Goal: Use online tool/utility: Utilize a website feature to perform a specific function

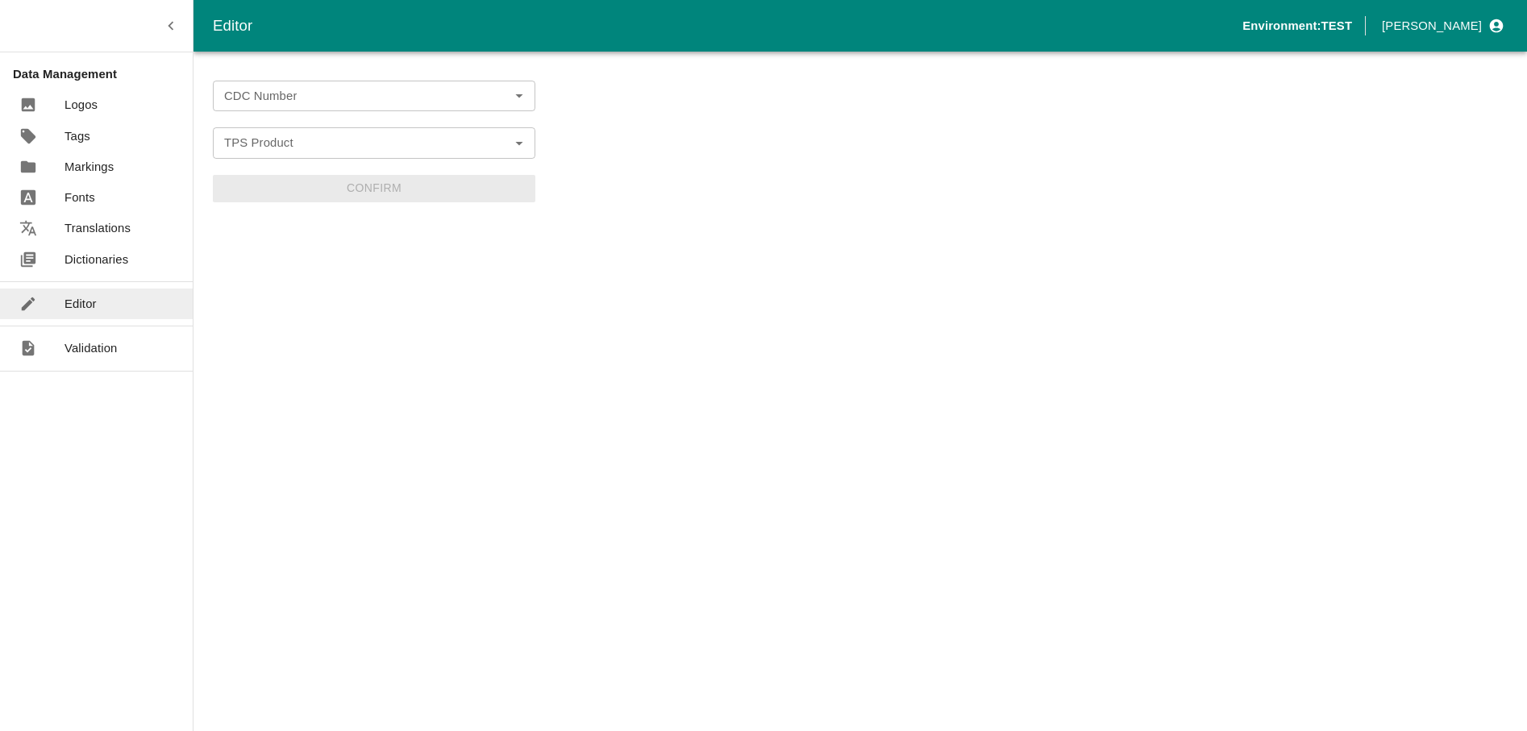
click at [299, 102] on input "CDC Number" at bounding box center [361, 95] width 286 height 21
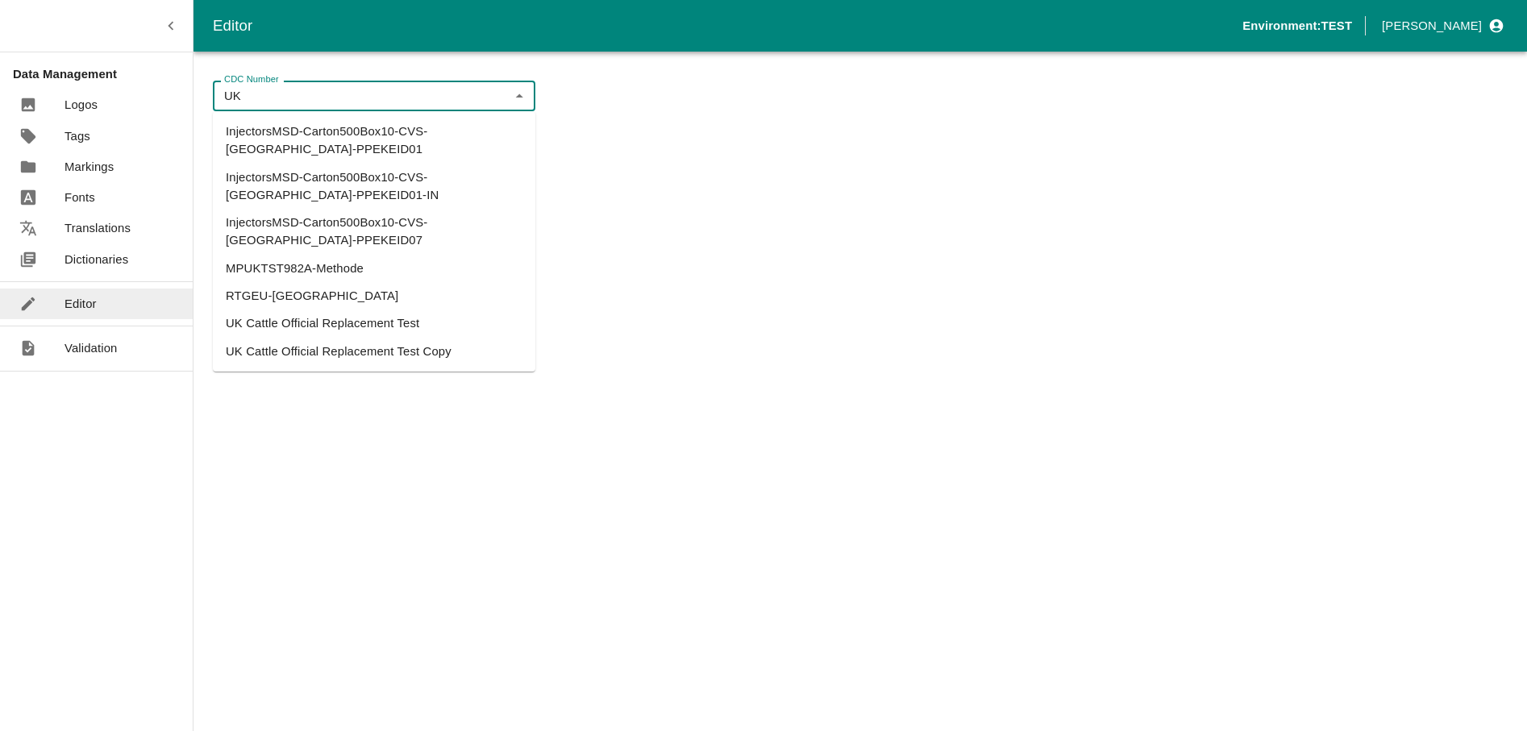
click at [366, 310] on li "UK Cattle Official Replacement Test" at bounding box center [374, 323] width 323 height 27
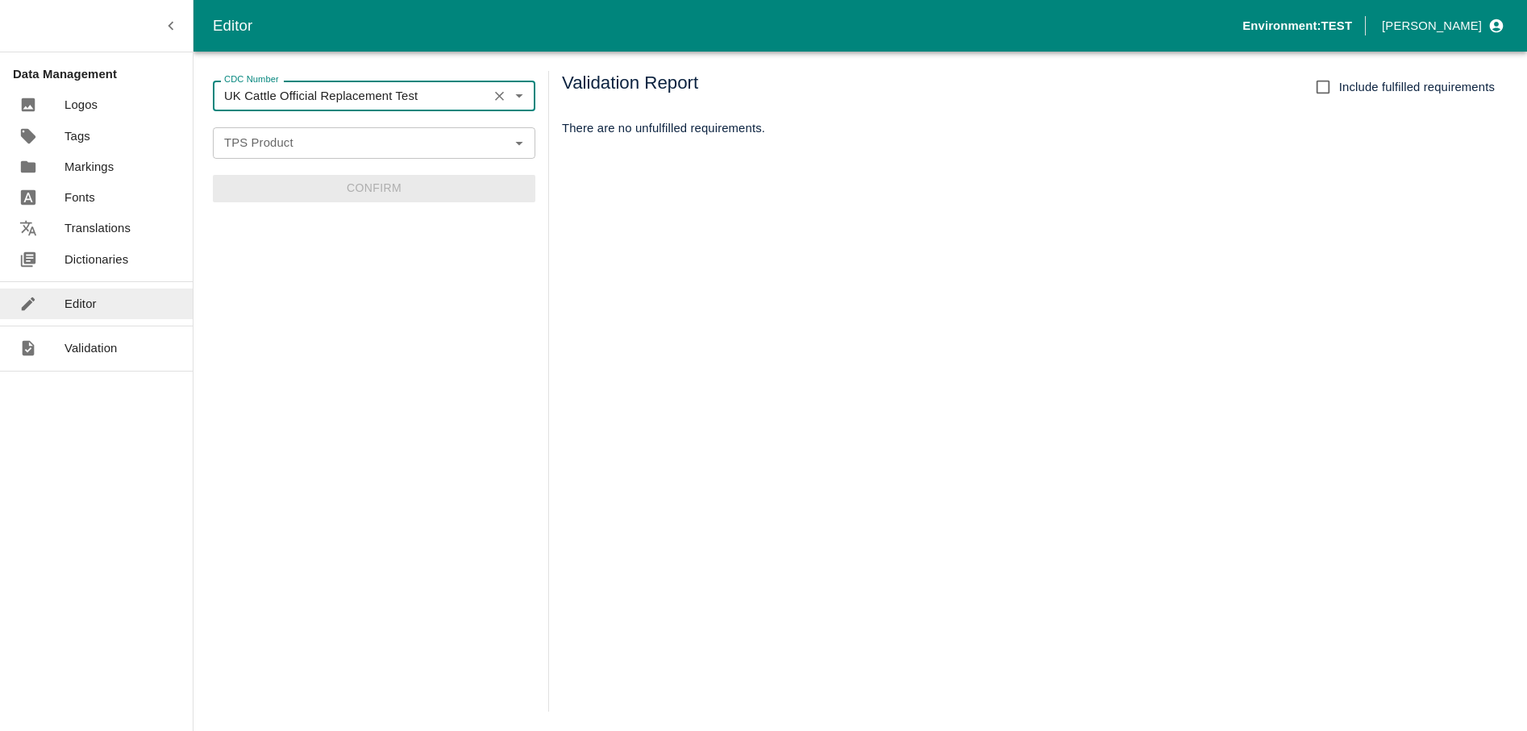
type input "UK Cattle Official Replacement Test"
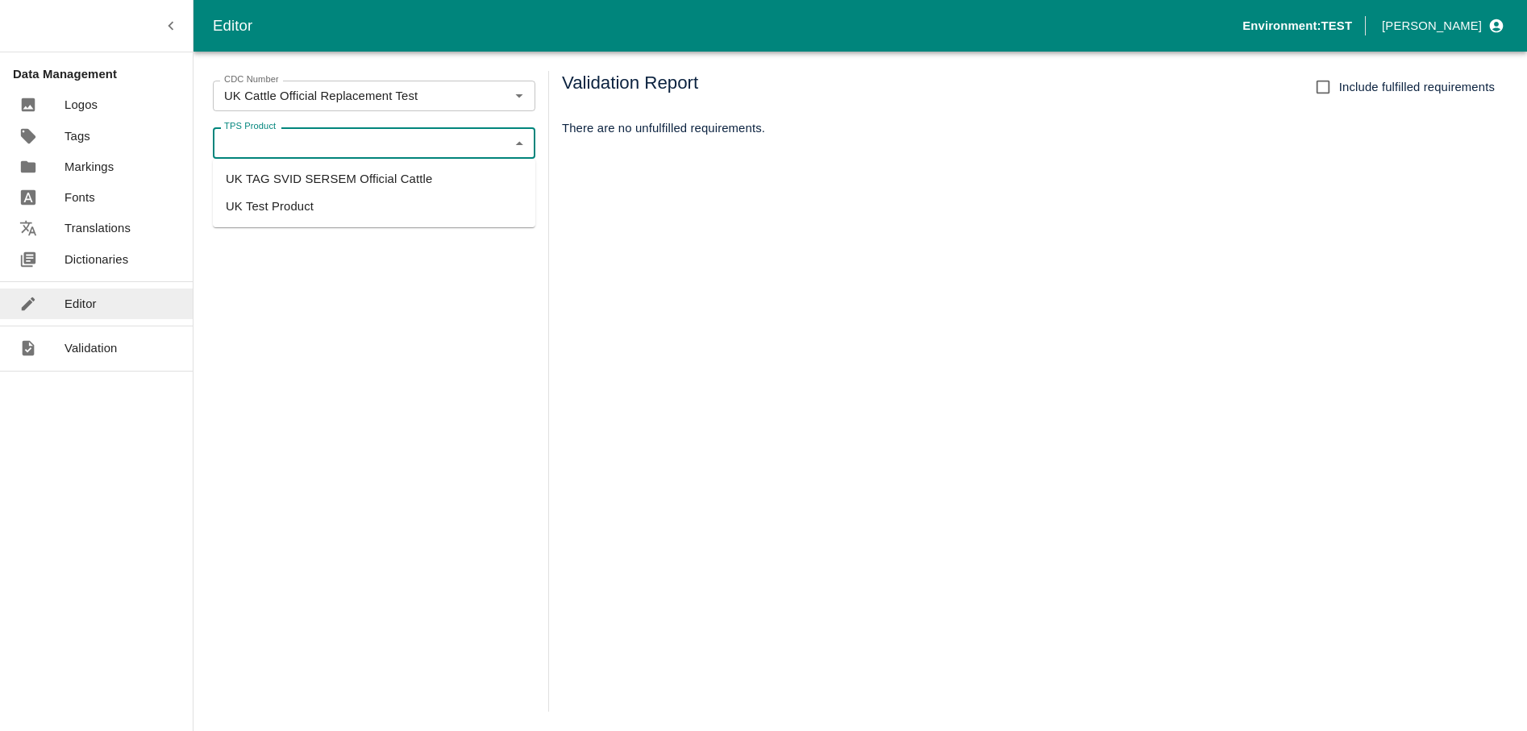
click at [296, 138] on input "TPS Product" at bounding box center [361, 142] width 286 height 21
click at [308, 181] on li "UK TAG SVID SERSEM Official Cattle" at bounding box center [374, 178] width 323 height 27
type input "UK TAG SVID SERSEM Official Cattle"
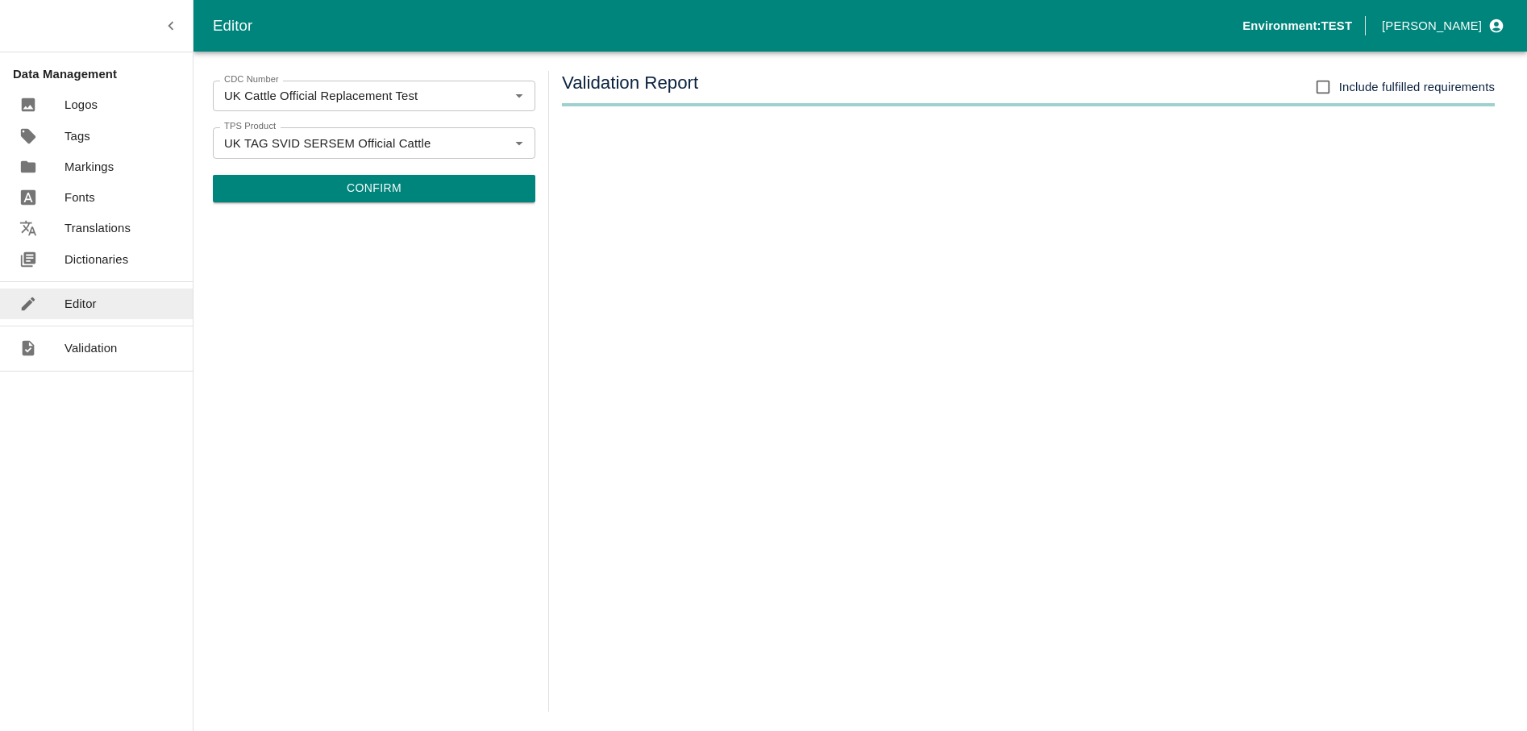
click at [426, 208] on div "CDC Number UK Cattle Official Replacement Test CDC Number TPS Product UK TAG SV…" at bounding box center [374, 391] width 323 height 641
click at [403, 199] on button "Confirm" at bounding box center [374, 188] width 323 height 27
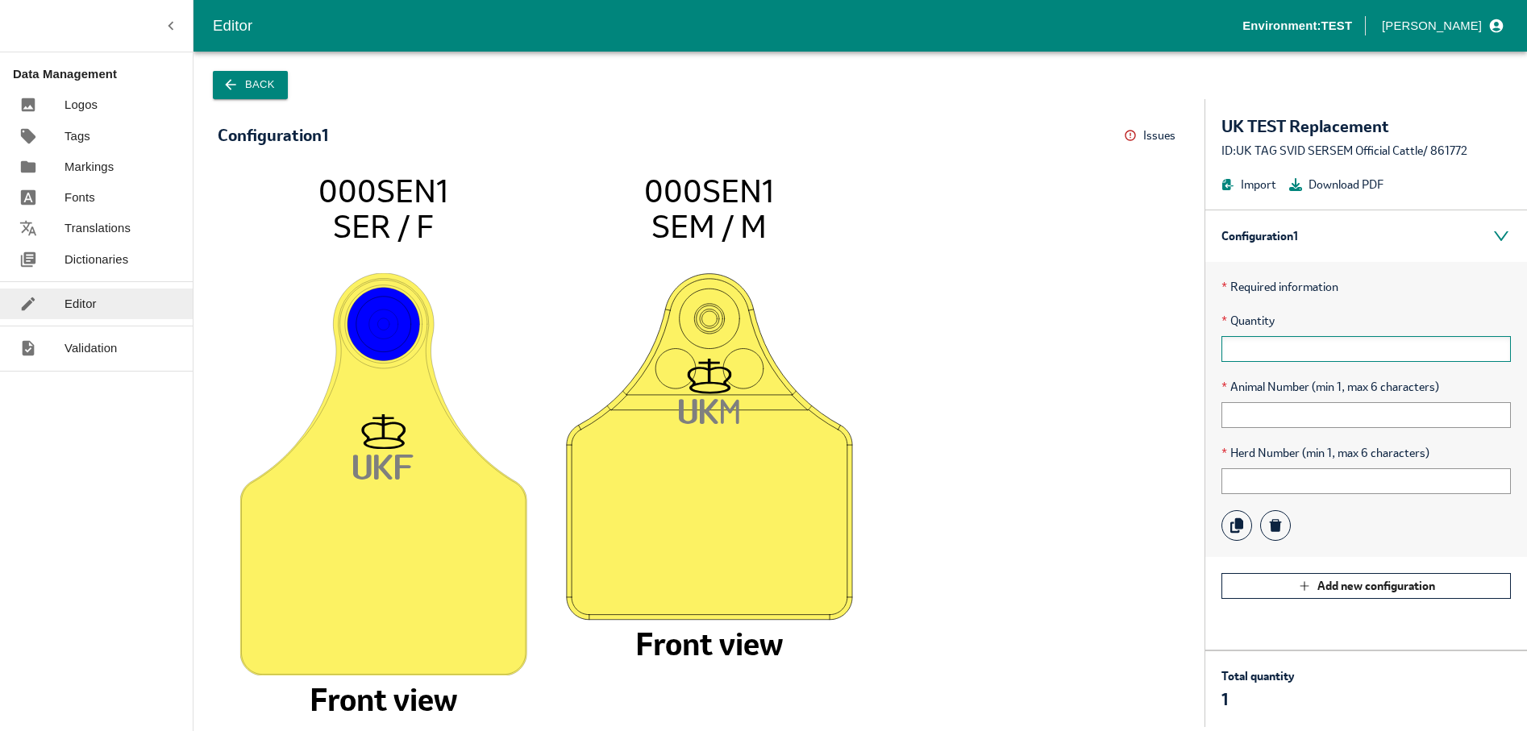
click at [1238, 359] on input "text" at bounding box center [1365, 349] width 289 height 26
click at [1231, 415] on input "text" at bounding box center [1365, 415] width 289 height 26
click at [1232, 479] on input "text" at bounding box center [1365, 481] width 289 height 26
click at [1288, 471] on input "text" at bounding box center [1365, 481] width 289 height 26
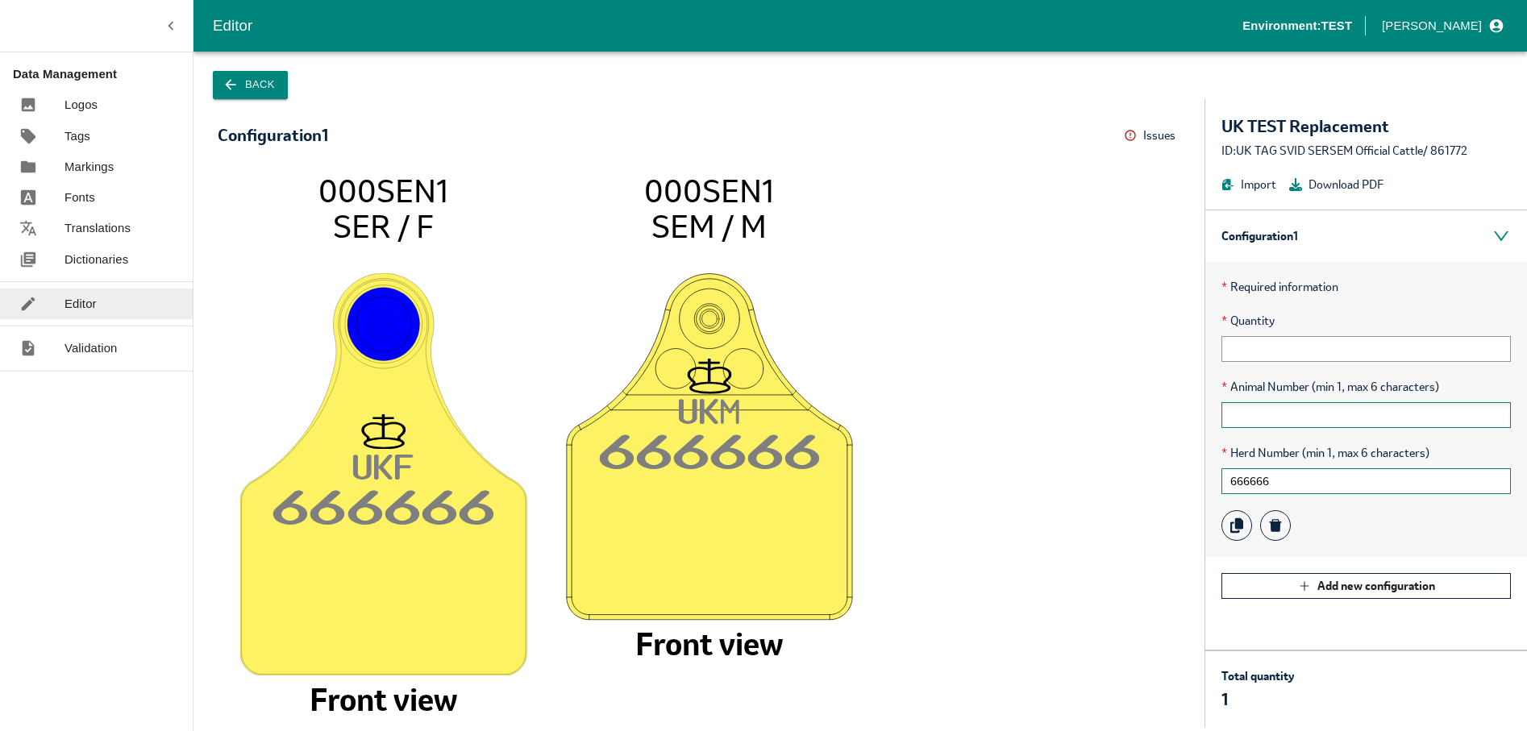
type input "666666"
click at [1280, 419] on input "text" at bounding box center [1365, 415] width 289 height 26
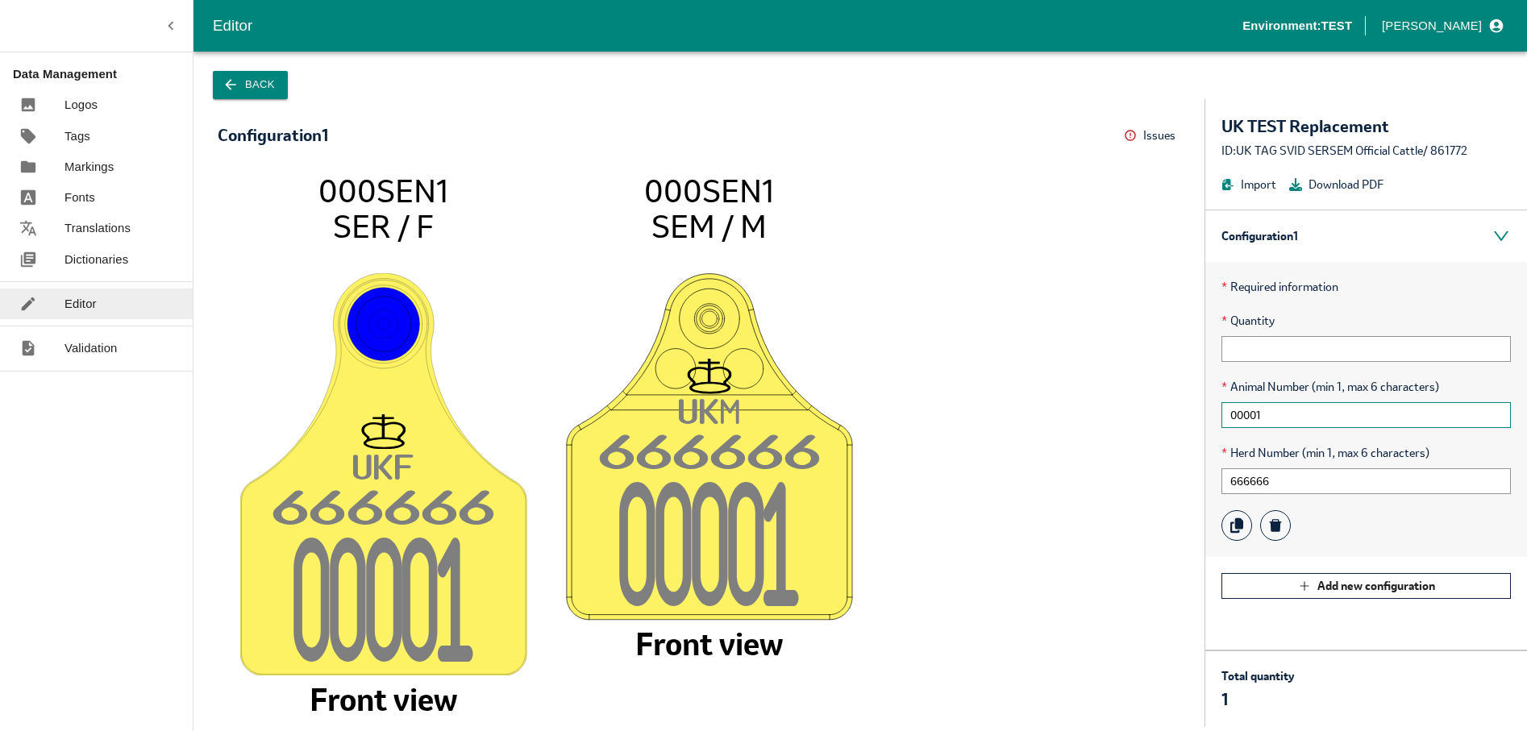
type input "00001"
click at [1351, 466] on div "* Herd Number (min 1, max 6 characters) 666666" at bounding box center [1365, 469] width 289 height 50
click at [1331, 472] on input "666666" at bounding box center [1365, 481] width 289 height 26
click at [1309, 486] on input "666666" at bounding box center [1365, 481] width 289 height 26
type input "6"
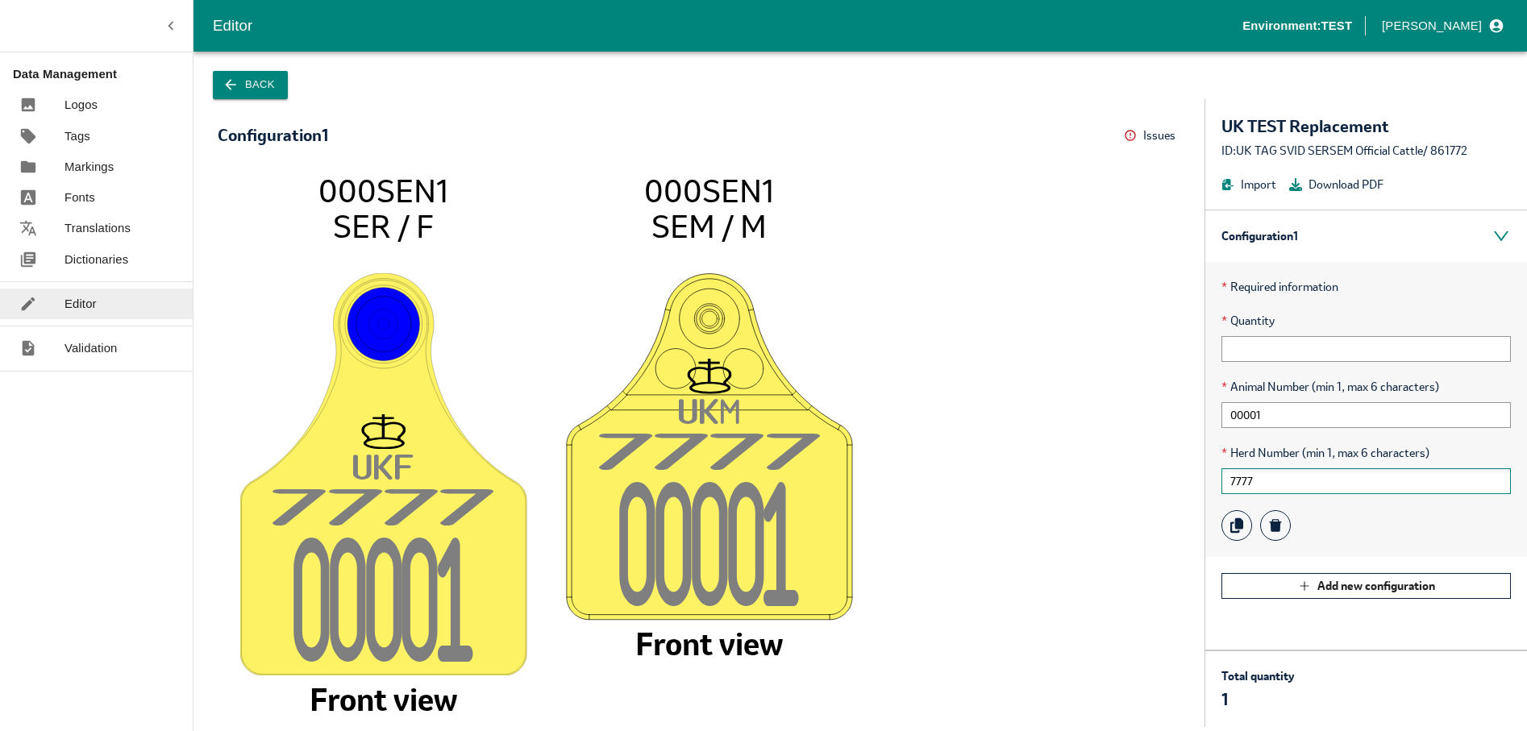
click at [1292, 485] on input "7777" at bounding box center [1365, 481] width 289 height 26
click at [1281, 417] on input "00001" at bounding box center [1365, 415] width 289 height 26
click at [1271, 490] on input "7777" at bounding box center [1365, 481] width 289 height 26
click at [1307, 483] on input "777777" at bounding box center [1365, 481] width 289 height 26
type input "7"
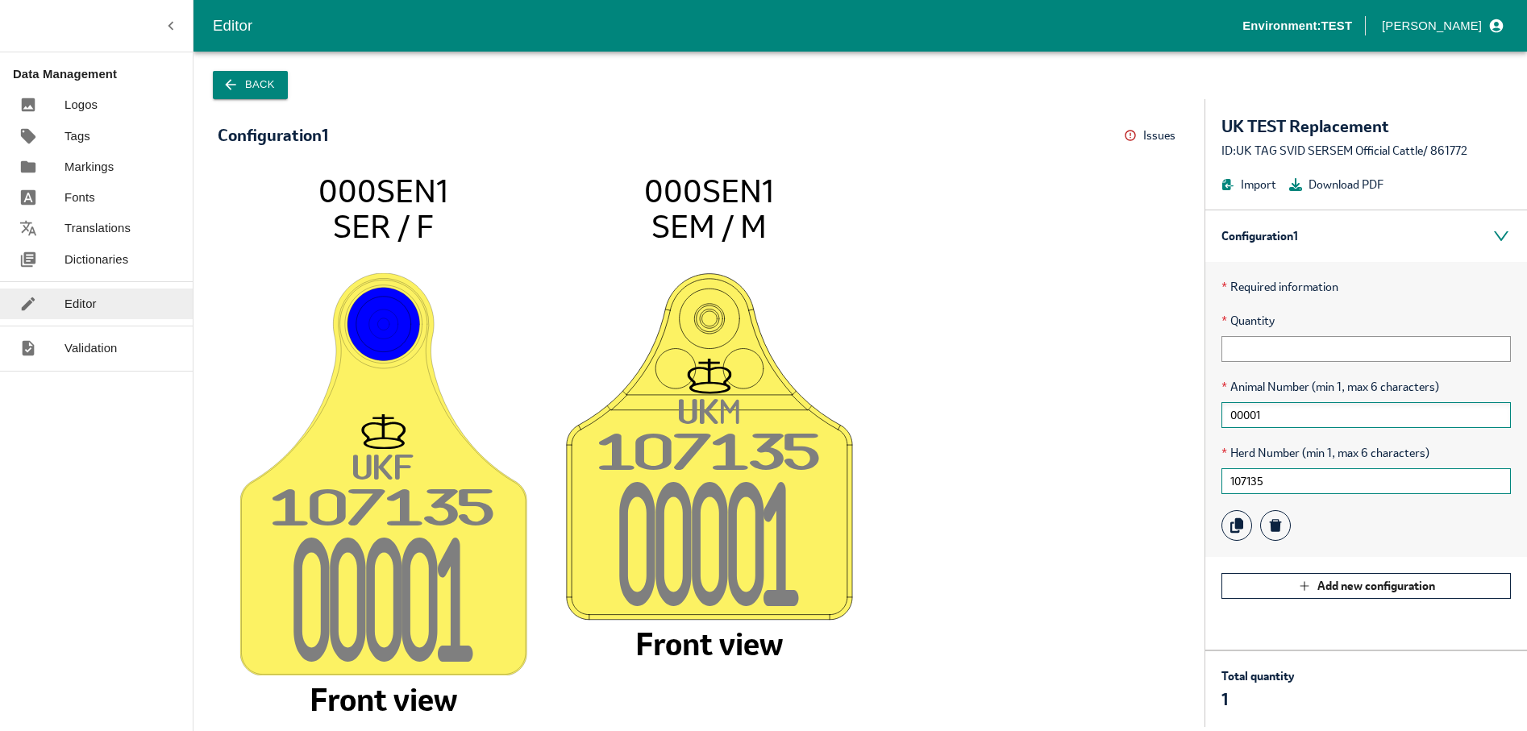
type input "107135"
click at [1286, 414] on input "00001" at bounding box center [1365, 415] width 289 height 26
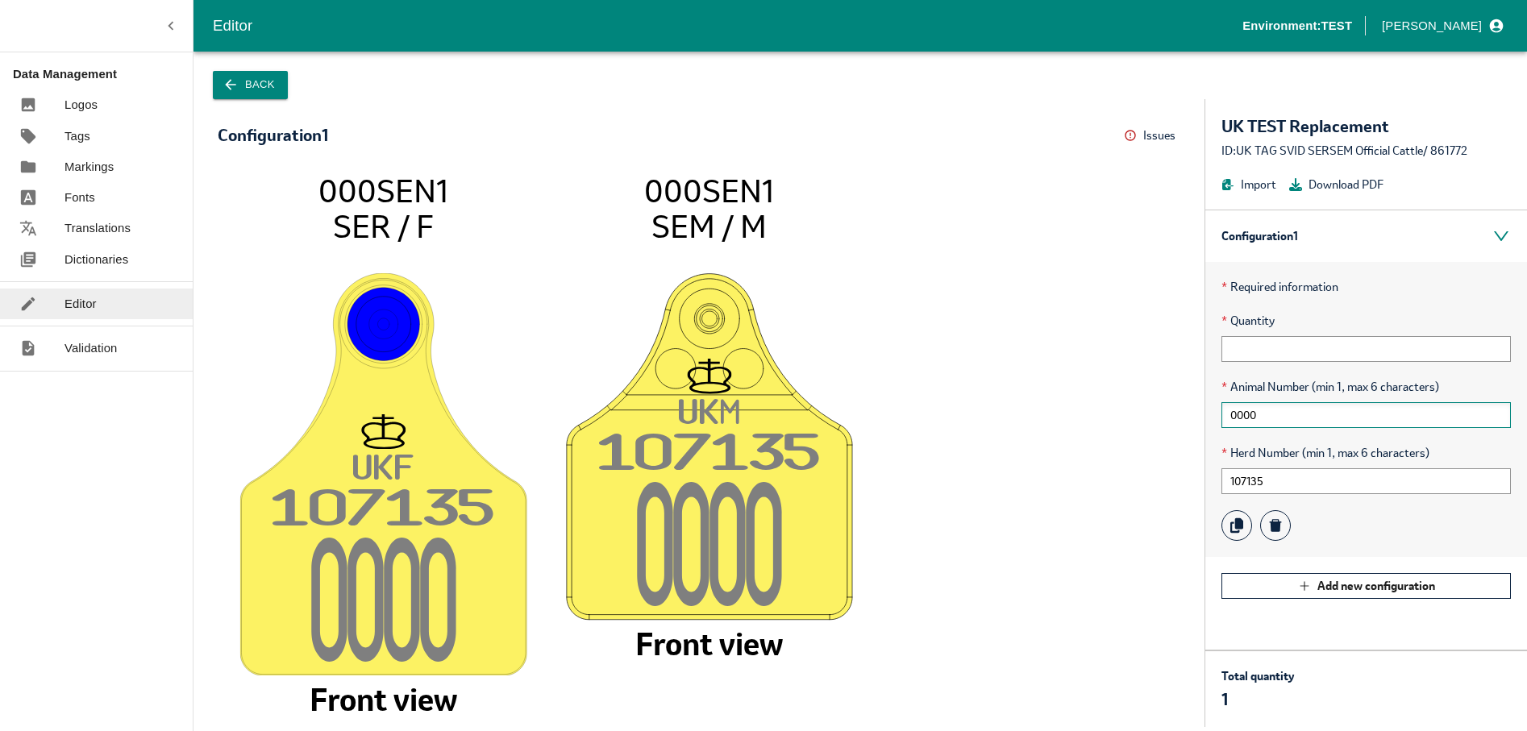
type input "00001"
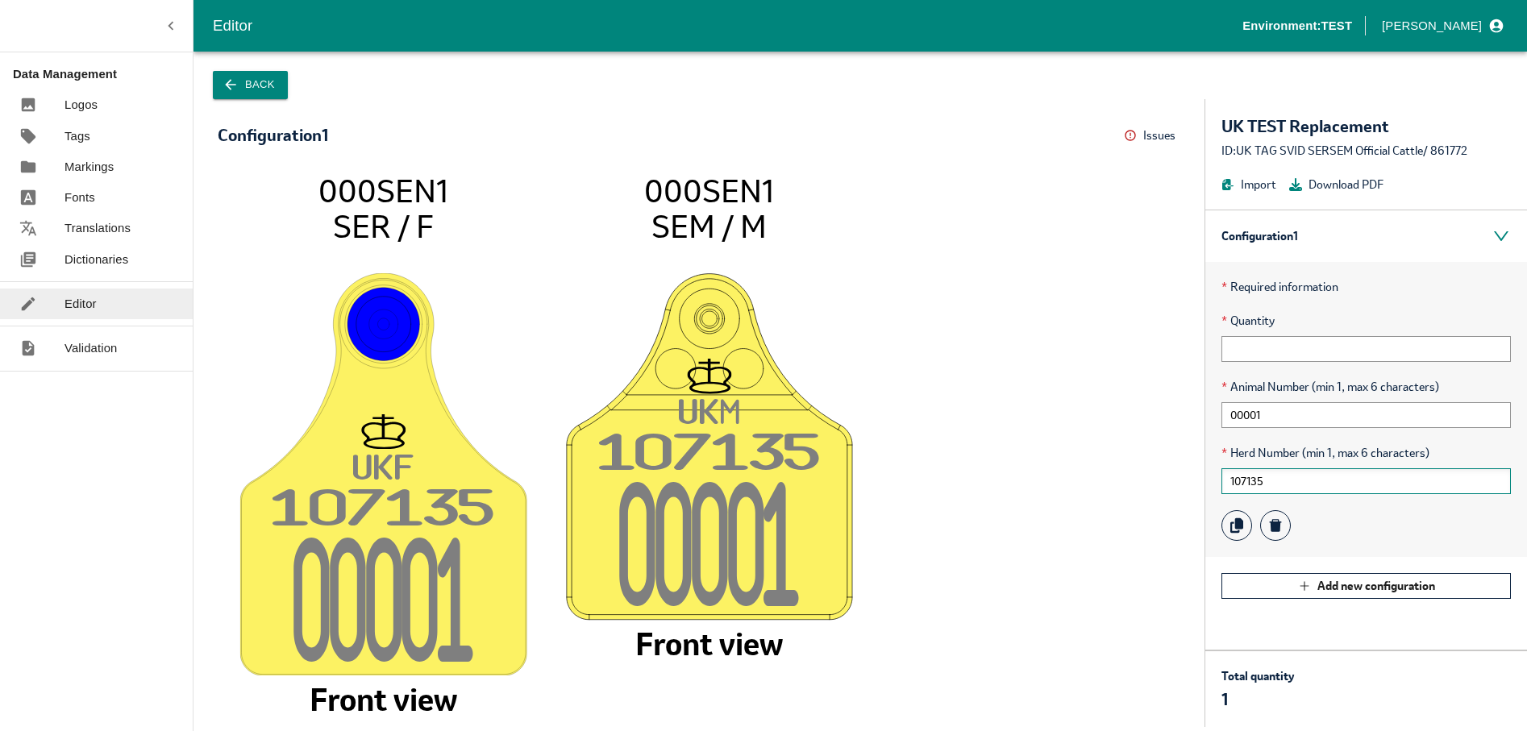
click at [1299, 492] on input "107135" at bounding box center [1365, 481] width 289 height 26
click at [1284, 485] on input "107135" at bounding box center [1365, 481] width 289 height 26
type input "1"
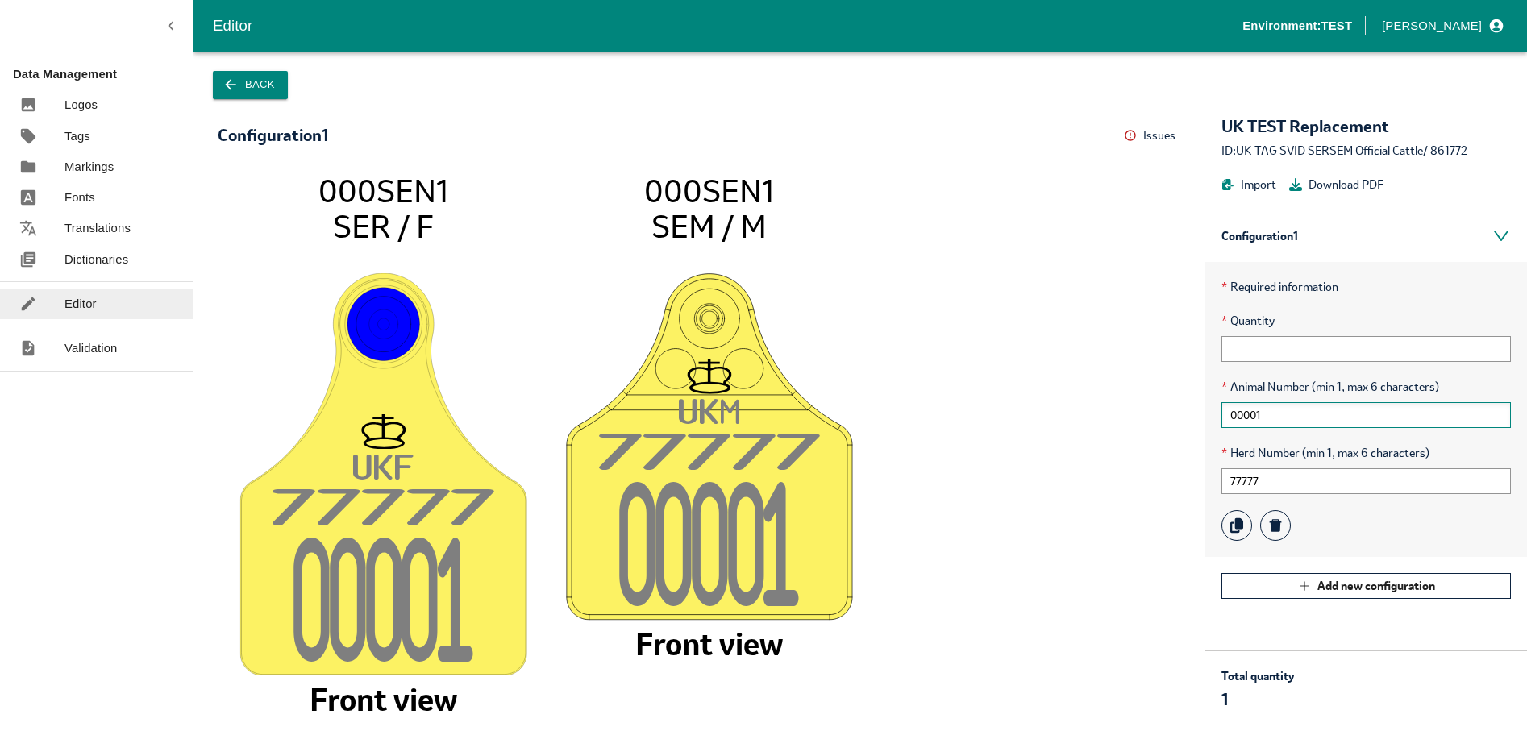
click at [1323, 418] on input "00001" at bounding box center [1365, 415] width 289 height 26
click at [1263, 484] on input "77777" at bounding box center [1365, 481] width 289 height 26
click at [1292, 414] on input "00001" at bounding box center [1365, 415] width 289 height 26
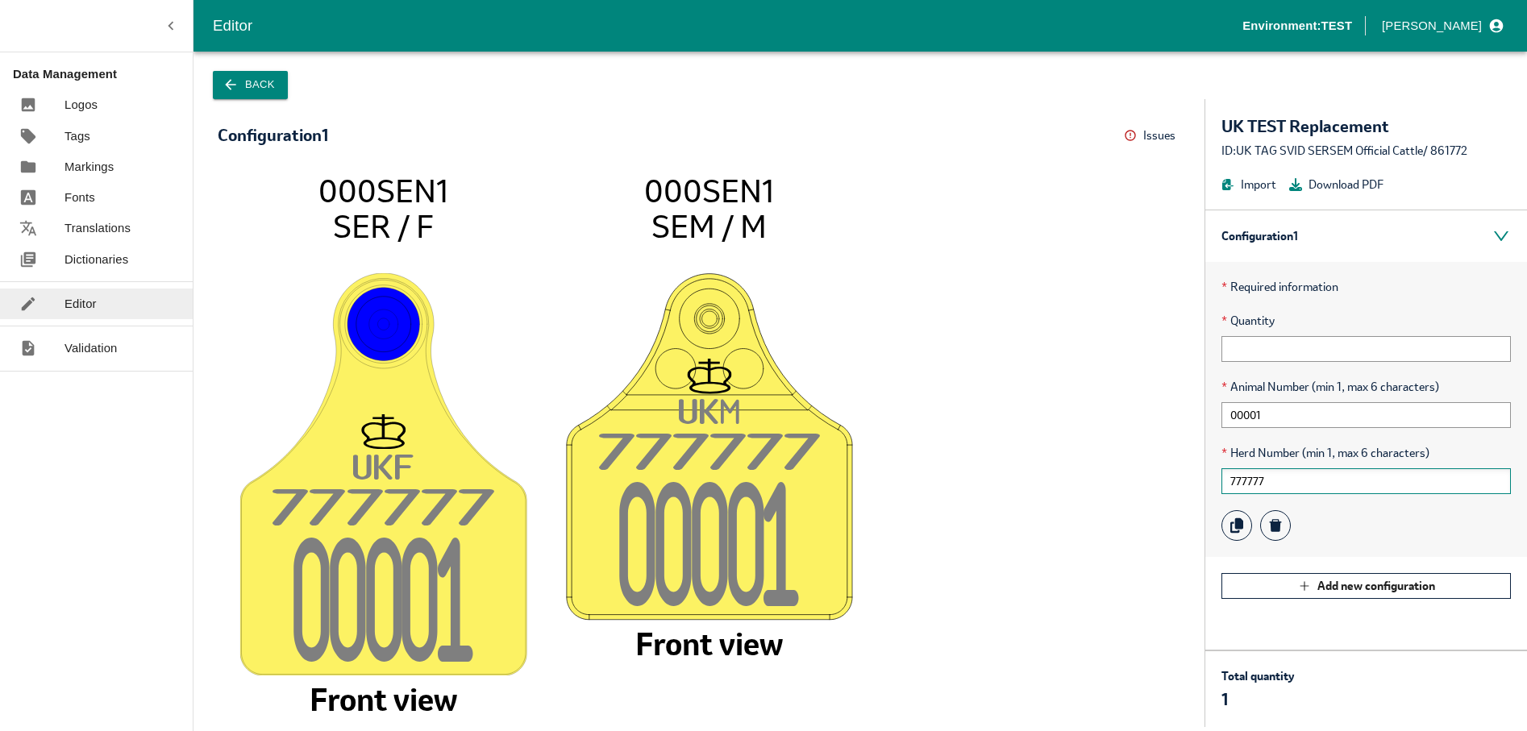
click at [1285, 485] on input "777777" at bounding box center [1365, 481] width 289 height 26
type input "7"
type input "107135"
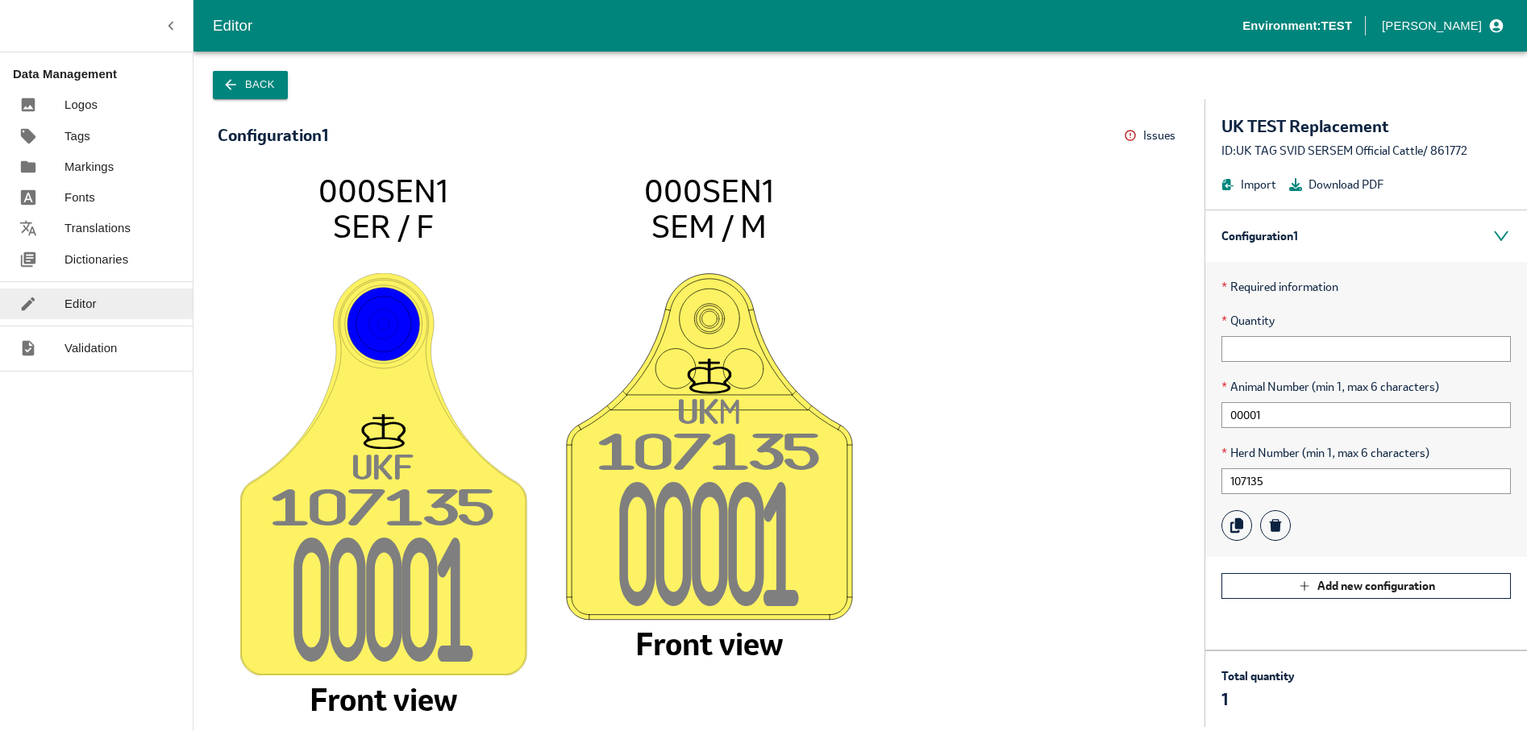
drag, startPoint x: 606, startPoint y: 450, endPoint x: 790, endPoint y: 522, distance: 198.4
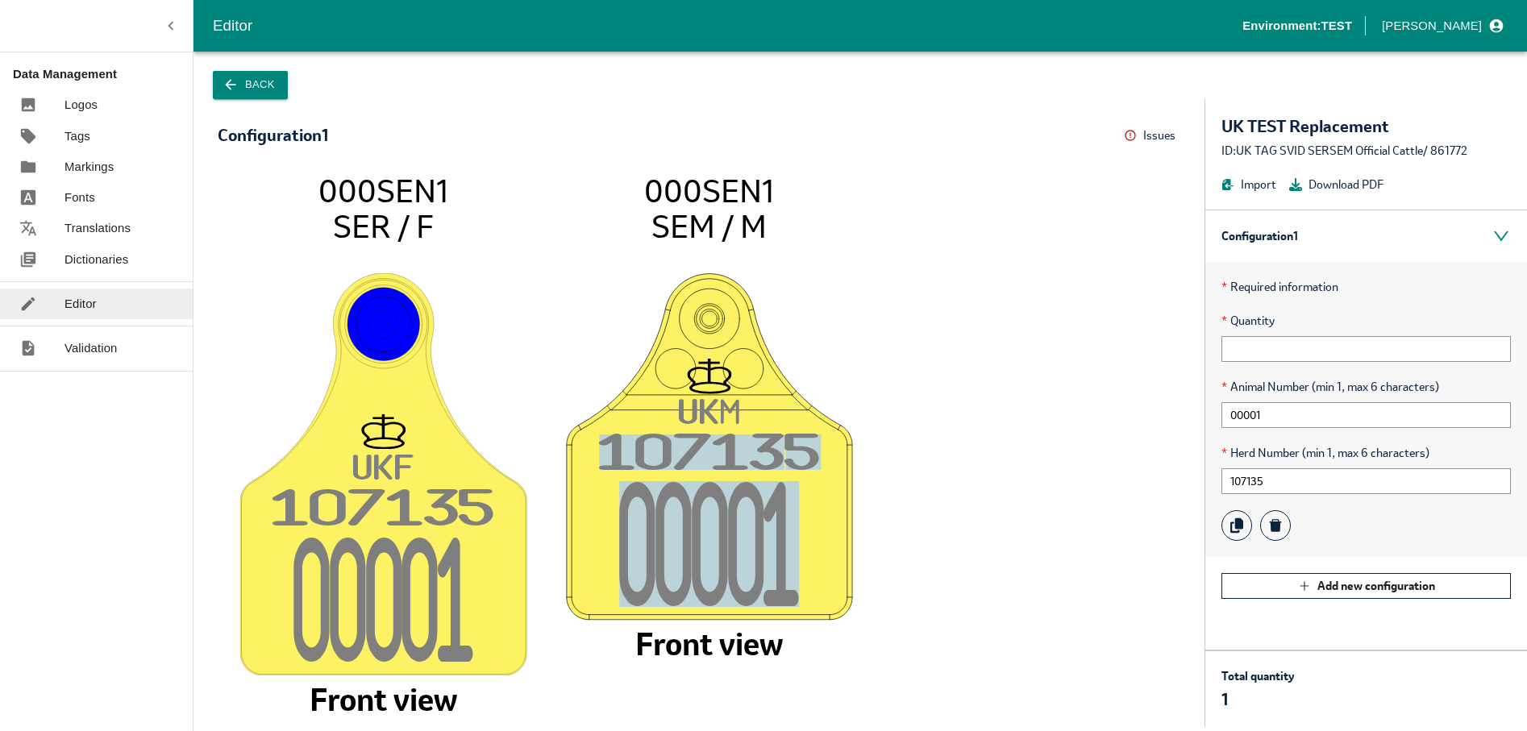
click at [790, 522] on icon "UK F 10713 5 0000 1 000SEN1 SER / F Front view UK M 10713 5 0000 1 000SEN1 SEM …" at bounding box center [699, 442] width 930 height 539
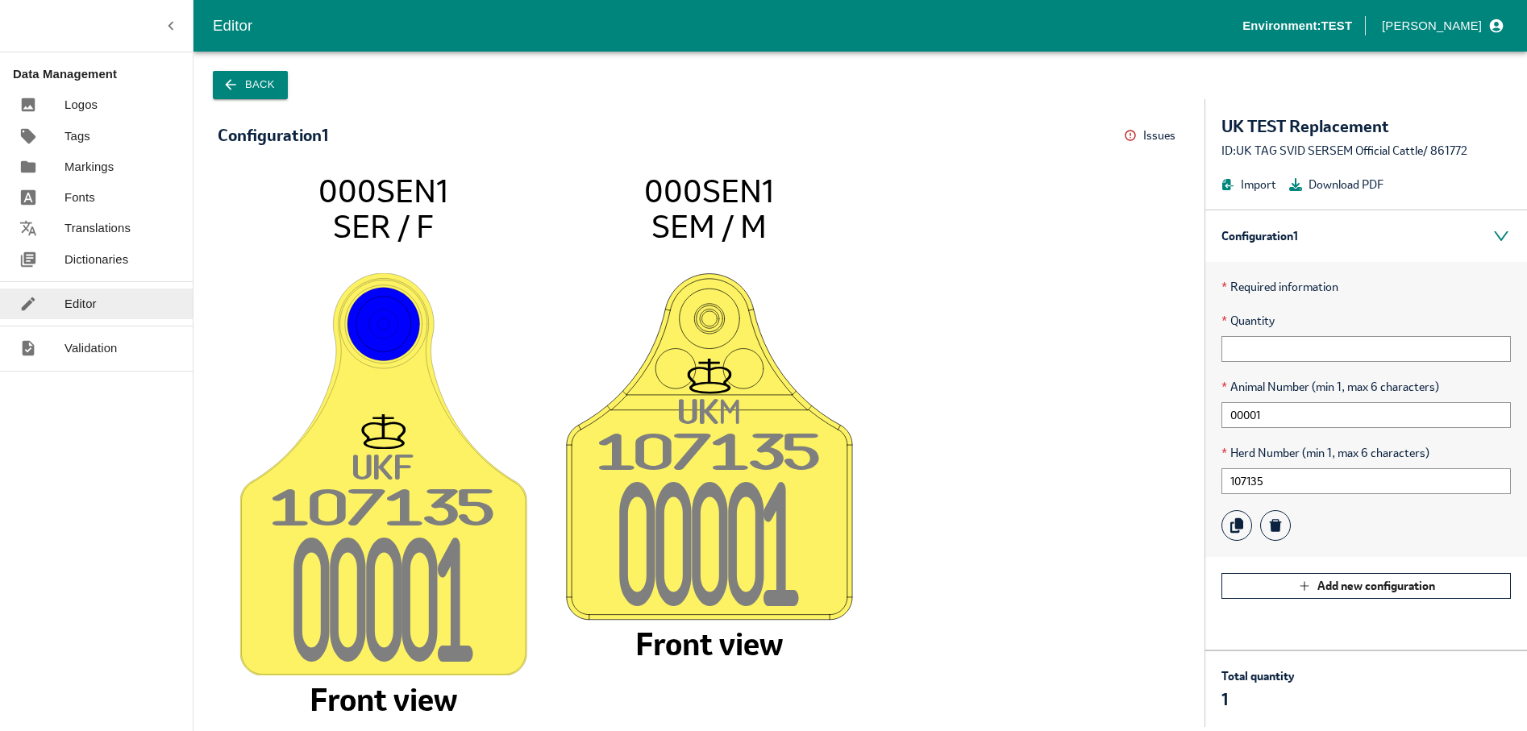
click at [822, 531] on image at bounding box center [709, 447] width 287 height 348
drag, startPoint x: 606, startPoint y: 453, endPoint x: 793, endPoint y: 556, distance: 213.2
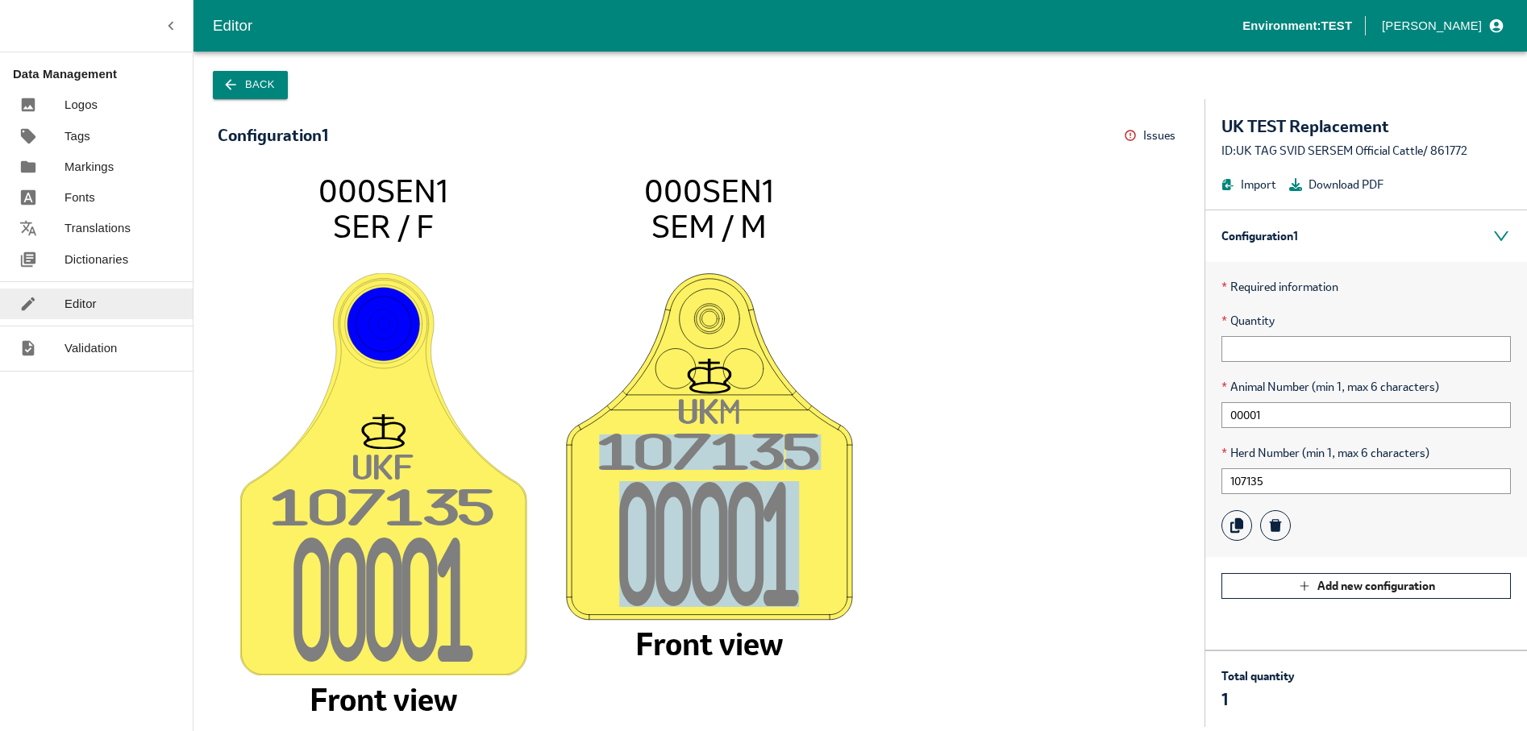
click at [793, 556] on icon "UK F 10713 5 0000 1 000SEN1 SER / F Front view UK M 10713 5 0000 1 000SEN1 SEM …" at bounding box center [699, 442] width 930 height 539
click at [867, 344] on icon "UK F 10713 5 0000 1 000SEN1 SER / F Front view UK M 10713 5 0000 1 000SEN1 SEM …" at bounding box center [699, 442] width 930 height 539
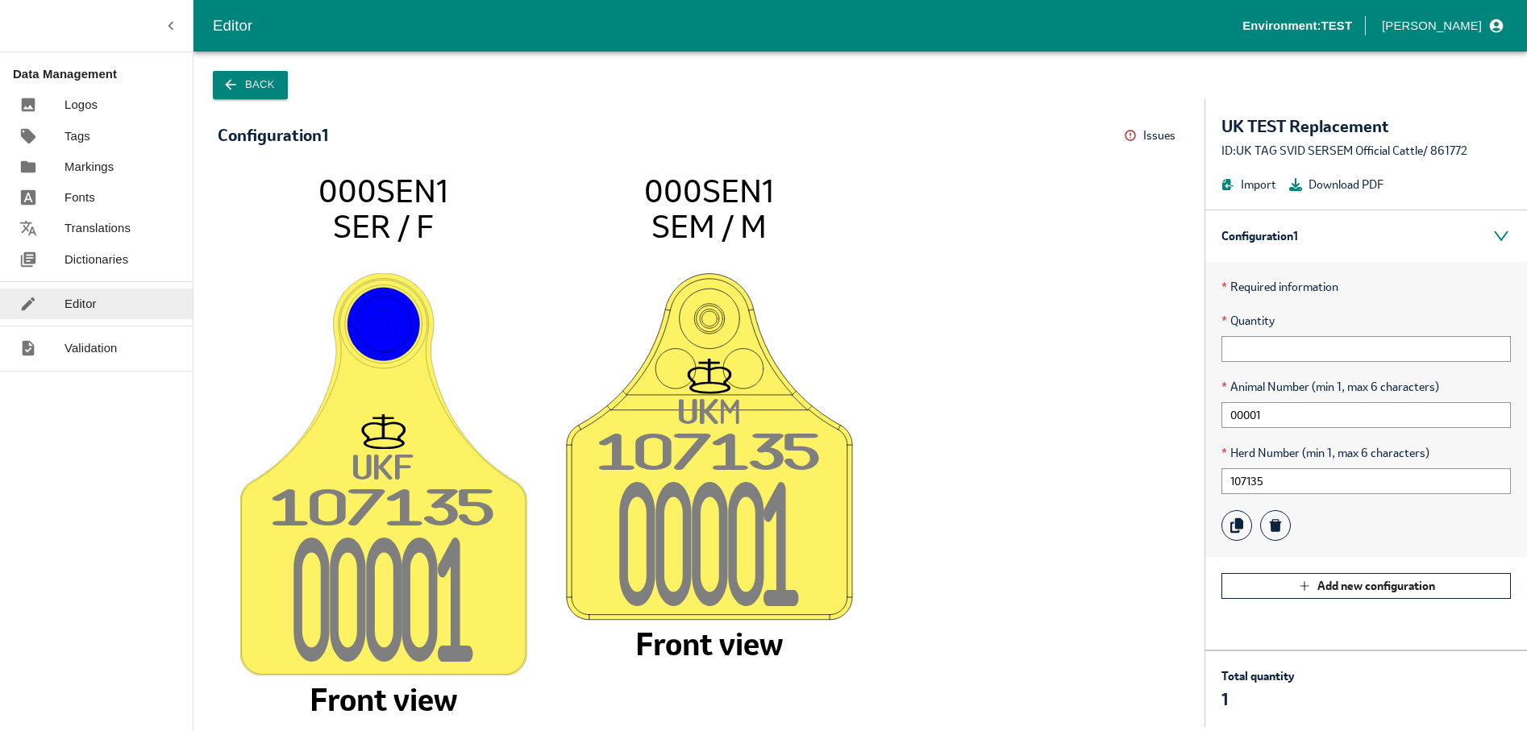
drag, startPoint x: 677, startPoint y: 415, endPoint x: 701, endPoint y: 412, distance: 24.4
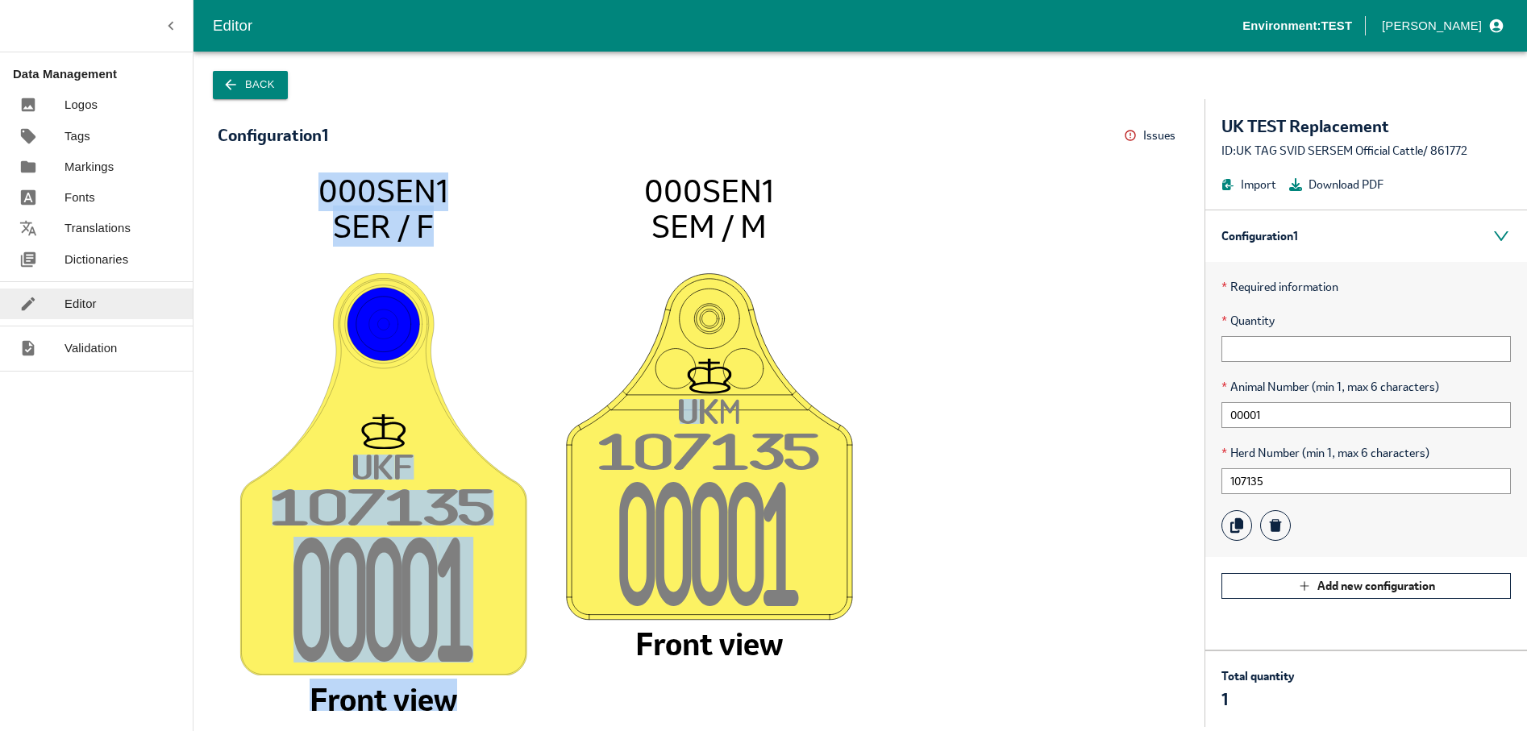
click at [701, 412] on icon "UK F 10713 5 0000 1 000SEN1 SER / F Front view UK M 10713 5 0000 1 000SEN1 SEM …" at bounding box center [699, 442] width 930 height 539
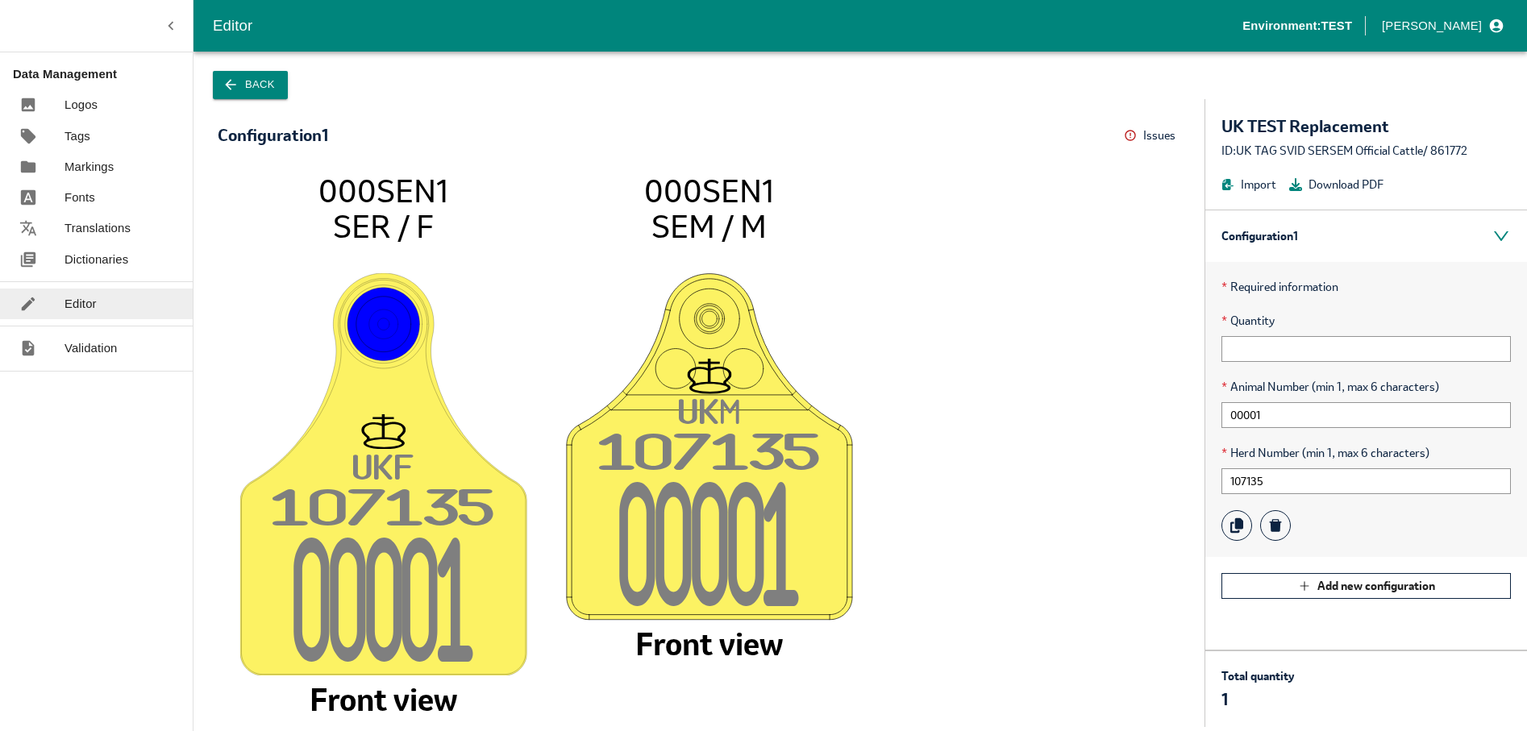
drag, startPoint x: 701, startPoint y: 412, endPoint x: 722, endPoint y: 412, distance: 20.2
click at [722, 412] on tspan "M" at bounding box center [730, 411] width 19 height 25
click at [743, 514] on tspan "0000" at bounding box center [691, 544] width 144 height 126
click at [1231, 479] on input "107135" at bounding box center [1365, 481] width 289 height 26
click at [1230, 418] on input "00001" at bounding box center [1365, 415] width 289 height 26
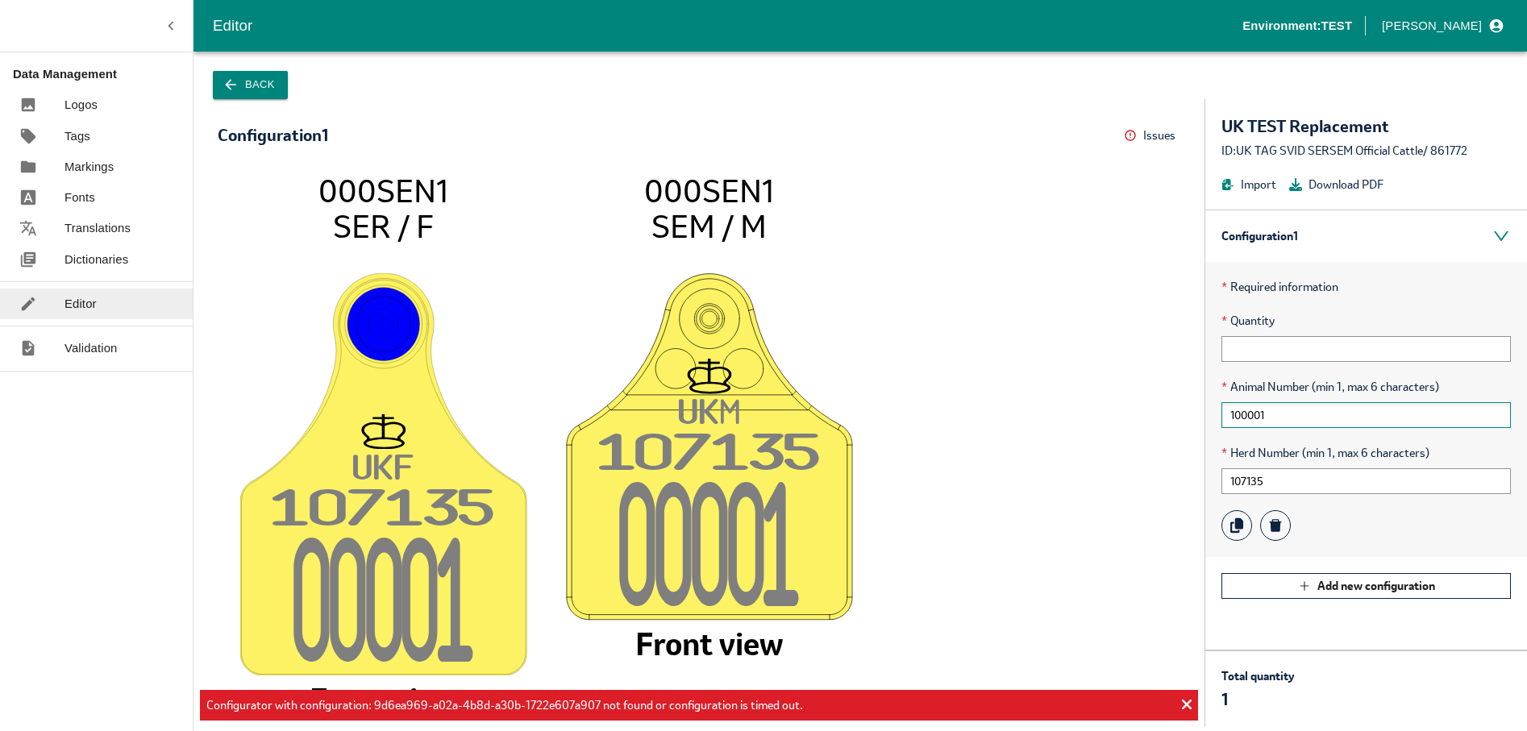
click at [1277, 412] on input "100001" at bounding box center [1365, 415] width 289 height 26
type input "100001"
drag, startPoint x: 1230, startPoint y: 478, endPoint x: 1267, endPoint y: 478, distance: 37.1
click at [1267, 478] on input "107135" at bounding box center [1365, 481] width 289 height 26
drag, startPoint x: 1236, startPoint y: 418, endPoint x: 1272, endPoint y: 418, distance: 36.3
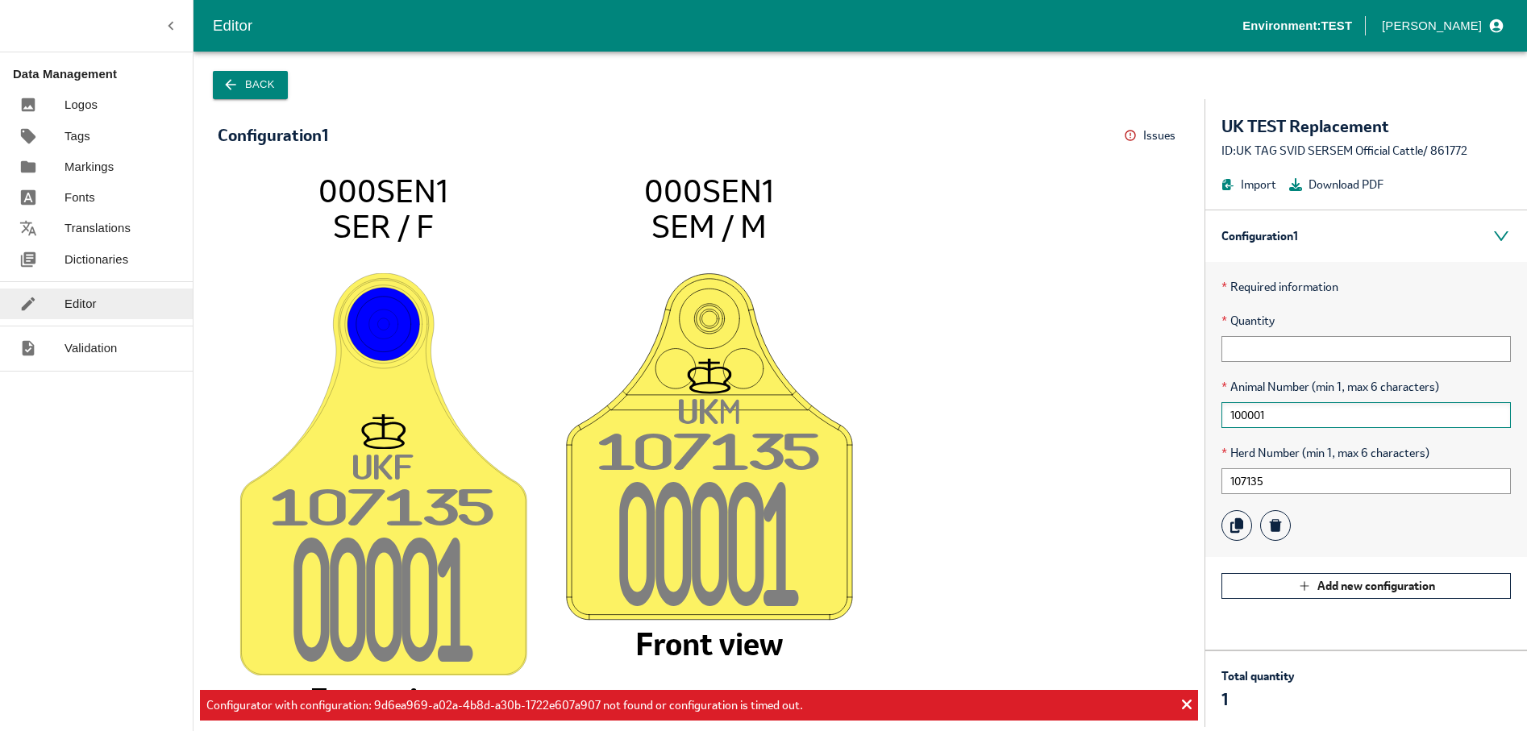
click at [1272, 418] on input "100001" at bounding box center [1365, 415] width 289 height 26
click at [1226, 414] on input "100001" at bounding box center [1365, 415] width 289 height 26
click at [1234, 414] on input "100001" at bounding box center [1365, 415] width 289 height 26
click at [1276, 419] on input "100001" at bounding box center [1365, 415] width 289 height 26
click at [1236, 416] on input "100001" at bounding box center [1365, 415] width 289 height 26
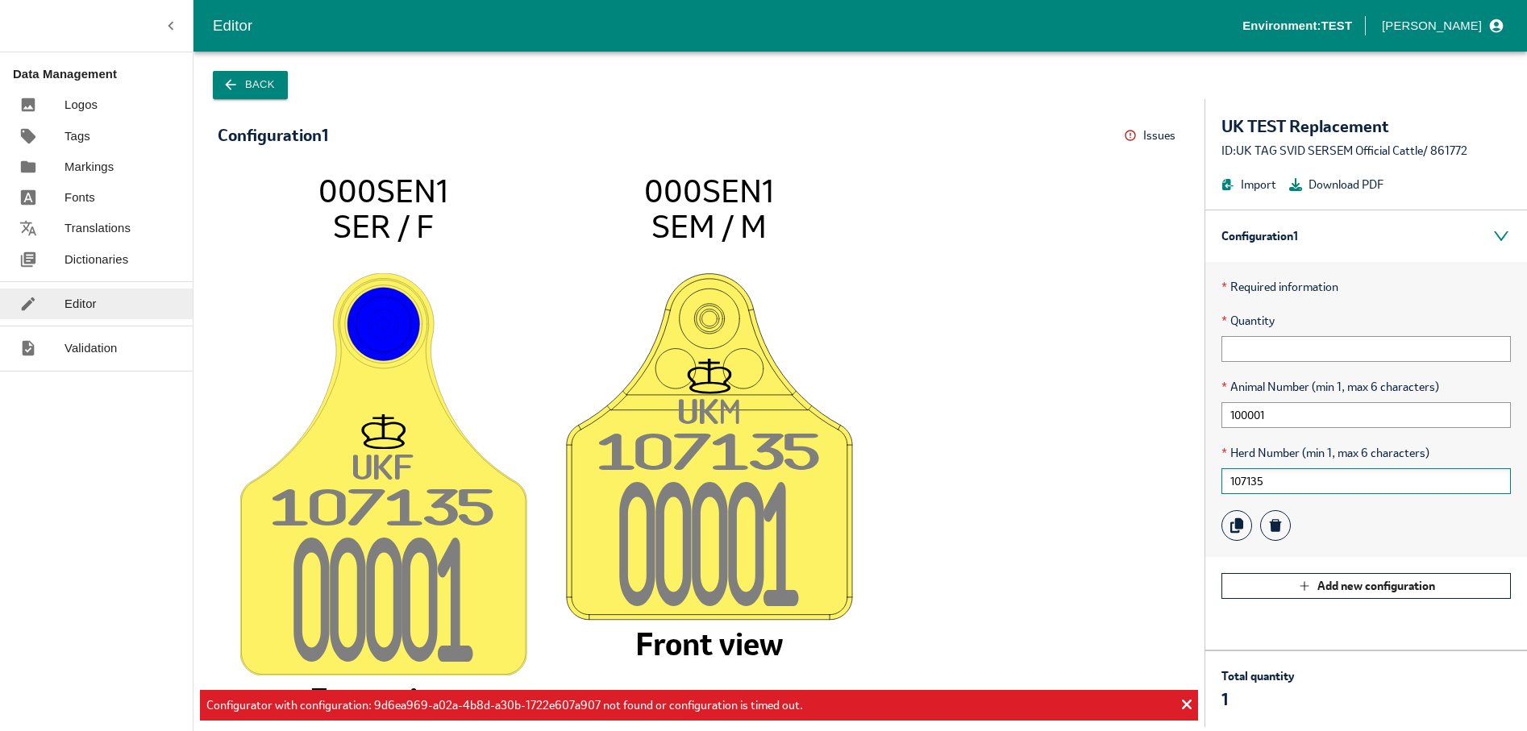
drag, startPoint x: 1230, startPoint y: 481, endPoint x: 1284, endPoint y: 481, distance: 54.0
click at [1284, 481] on input "107135" at bounding box center [1365, 481] width 289 height 26
drag, startPoint x: 1237, startPoint y: 415, endPoint x: 1276, endPoint y: 414, distance: 39.5
click at [1276, 414] on input "100001" at bounding box center [1365, 415] width 289 height 26
click at [1234, 418] on input "100001" at bounding box center [1365, 415] width 289 height 26
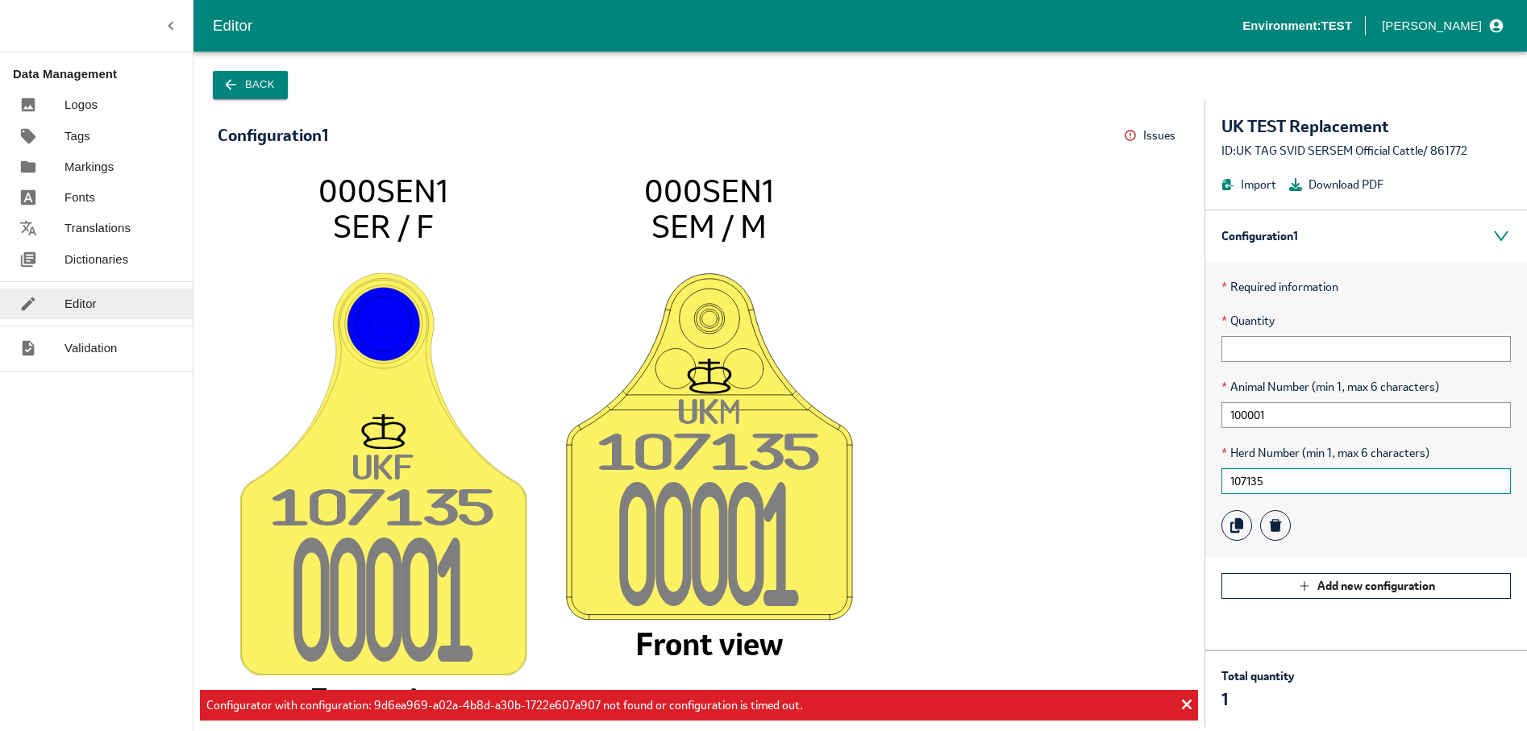
click at [1292, 479] on input "107135" at bounding box center [1365, 481] width 289 height 26
click at [1282, 351] on input "text" at bounding box center [1365, 349] width 289 height 26
type input "1"
click at [1243, 410] on input "100001" at bounding box center [1365, 415] width 289 height 26
click at [1276, 481] on input "107135" at bounding box center [1365, 481] width 289 height 26
